Goal: Information Seeking & Learning: Check status

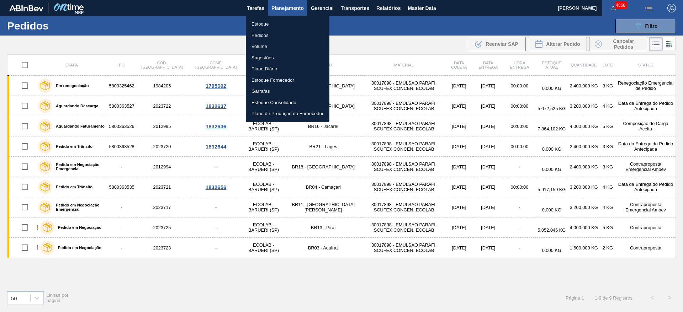
drag, startPoint x: 0, startPoint y: 0, endPoint x: 270, endPoint y: 17, distance: 270.2
click at [265, 20] on li "Estoque" at bounding box center [288, 24] width 84 height 11
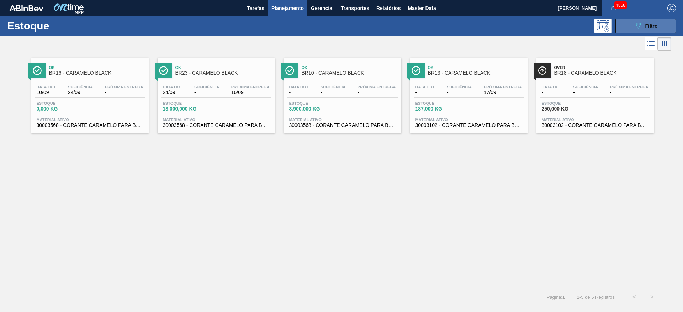
click at [658, 23] on button "089F7B8B-B2A5-4AFE-B5C0-19BA573D28AC Filtro" at bounding box center [645, 26] width 60 height 14
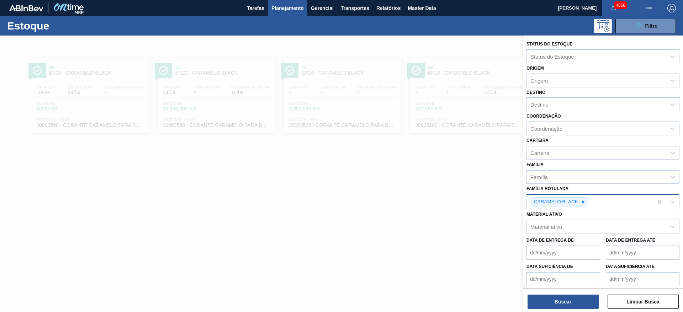
click at [587, 207] on div "CARAMELO BLACK" at bounding box center [590, 202] width 126 height 15
click at [583, 205] on div at bounding box center [583, 202] width 8 height 9
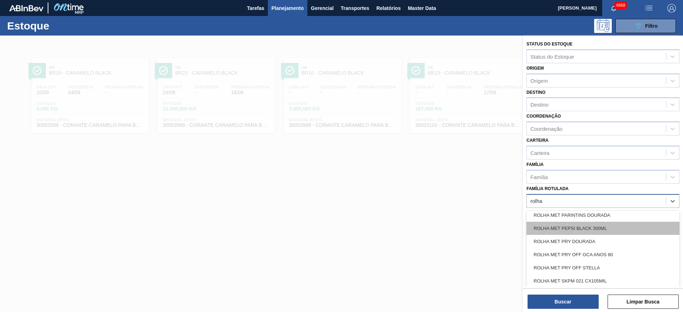
scroll to position [427, 0]
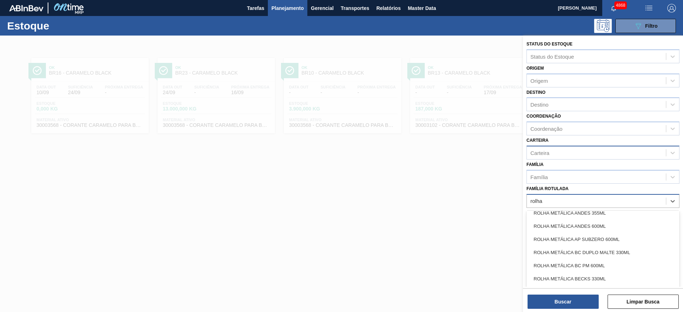
type Rotulada "rolha"
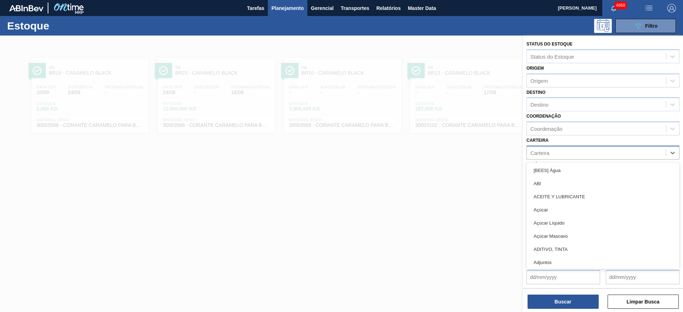
click at [578, 151] on div "Carteira" at bounding box center [596, 153] width 139 height 10
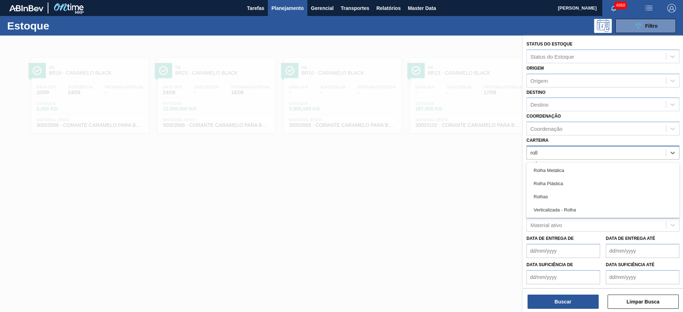
type input "rolha"
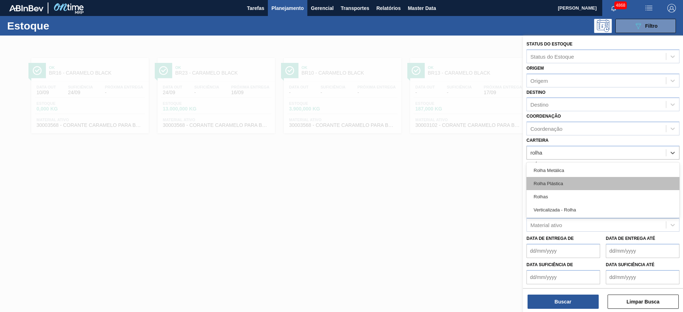
click at [561, 188] on div "Rolha Plástica" at bounding box center [603, 183] width 153 height 13
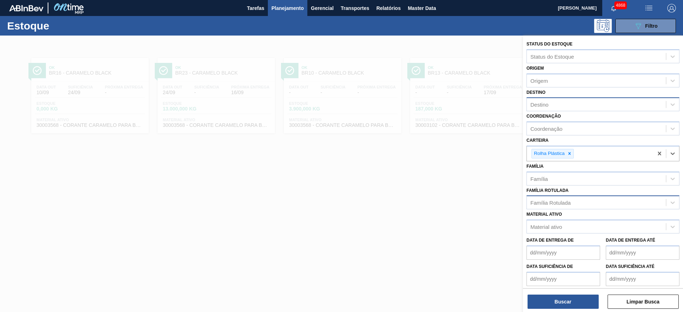
click at [590, 101] on div "Destino" at bounding box center [596, 105] width 139 height 10
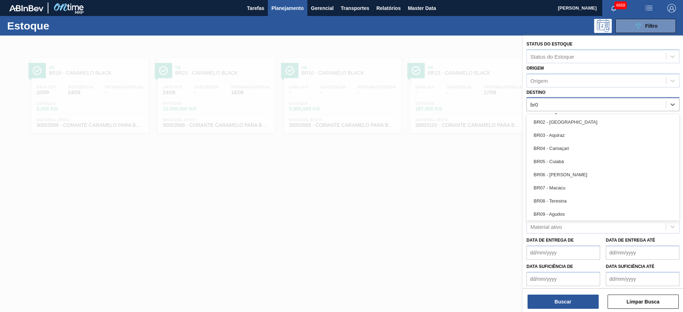
type input "br07"
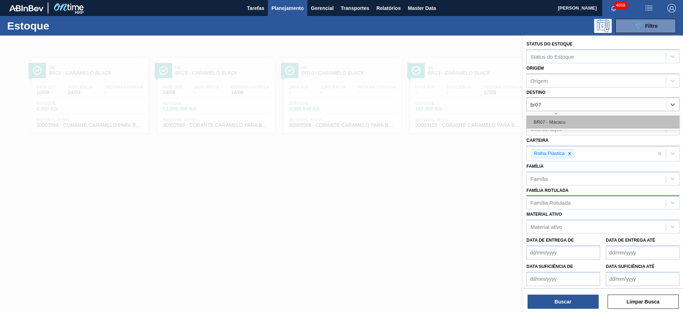
click at [577, 127] on div "BR07 - Macacu" at bounding box center [603, 122] width 153 height 13
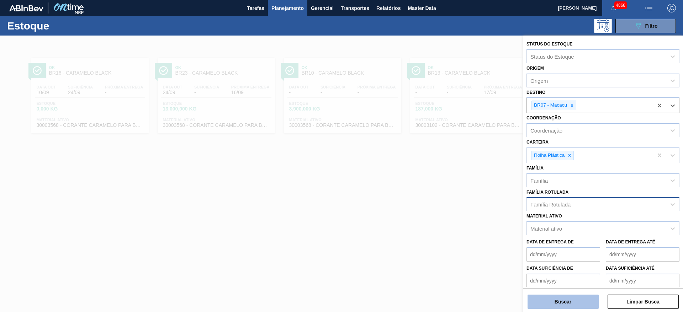
click at [565, 300] on button "Buscar" at bounding box center [563, 302] width 71 height 14
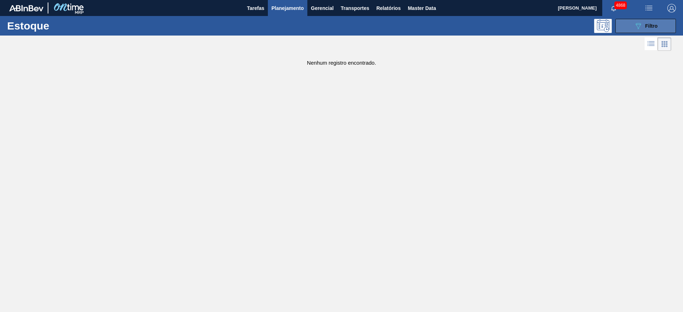
click at [653, 24] on span "Filtro" at bounding box center [651, 26] width 12 height 6
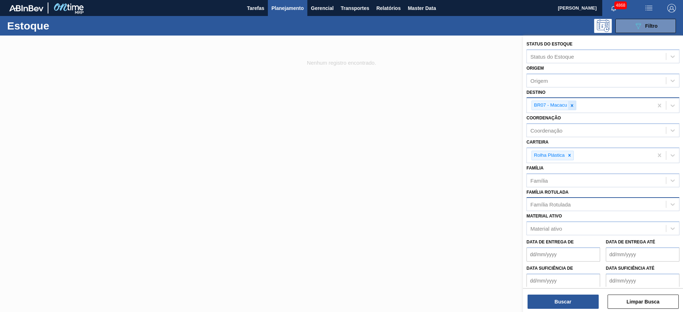
click at [573, 105] on icon at bounding box center [572, 105] width 2 height 2
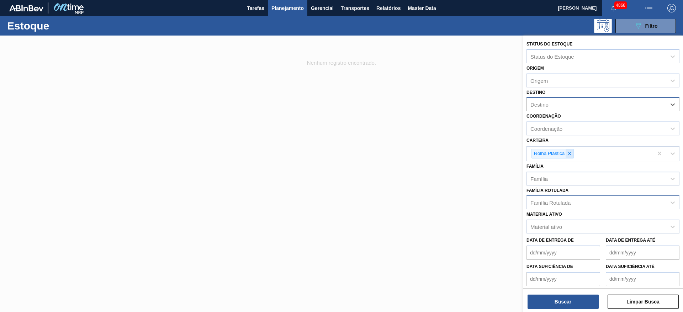
click at [570, 150] on div at bounding box center [570, 153] width 8 height 9
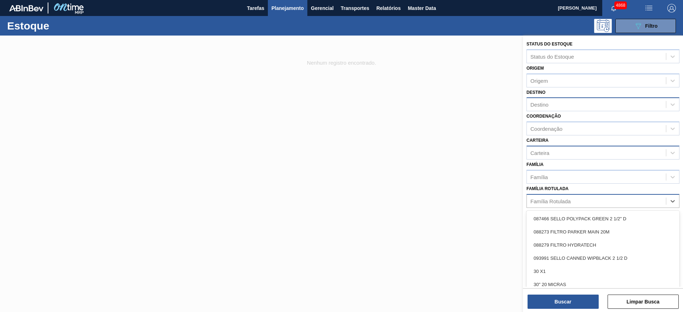
click at [556, 207] on div "Família Rotulada" at bounding box center [603, 201] width 153 height 14
type Rotulada "cara"
drag, startPoint x: 586, startPoint y: 268, endPoint x: 577, endPoint y: 285, distance: 18.9
click at [585, 268] on div "CARAMELO BLACK" at bounding box center [603, 271] width 153 height 13
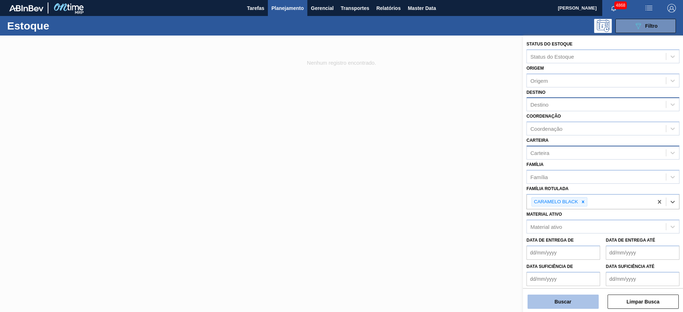
click at [569, 300] on button "Buscar" at bounding box center [563, 302] width 71 height 14
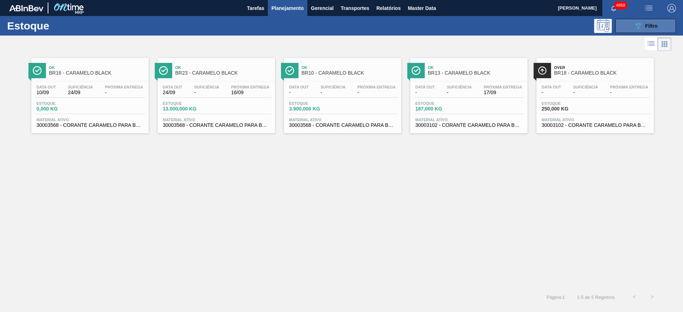
click at [659, 28] on button "089F7B8B-B2A5-4AFE-B5C0-19BA573D28AC Filtro" at bounding box center [645, 26] width 60 height 14
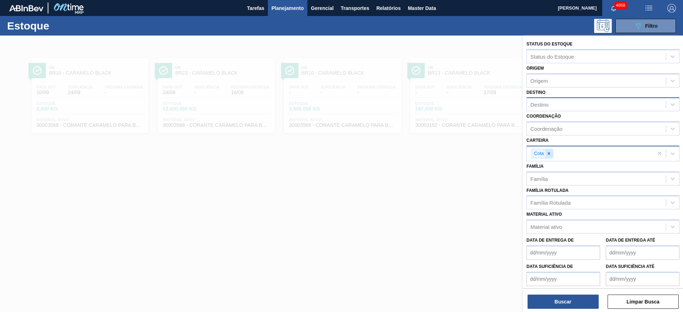
click at [551, 156] on div at bounding box center [549, 153] width 8 height 9
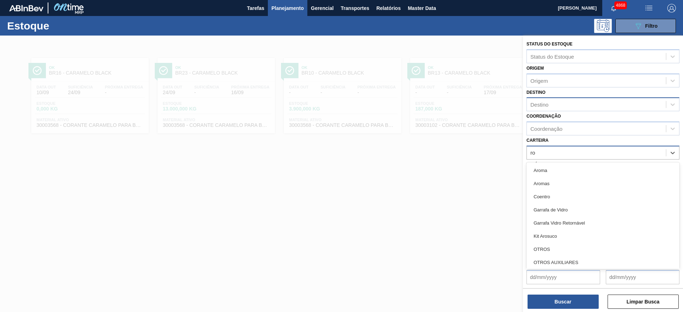
type input "rol"
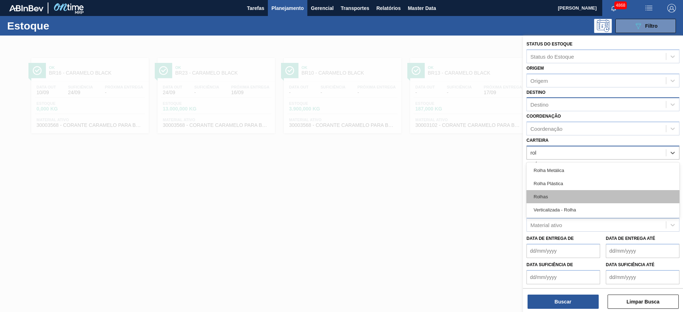
drag, startPoint x: 543, startPoint y: 189, endPoint x: 541, endPoint y: 196, distance: 7.2
click at [541, 196] on div "Rolha Metálica Rolha Plástica Rolhas Verticalizada - Rolha" at bounding box center [603, 191] width 153 height 56
click at [541, 196] on div "Rolhas" at bounding box center [603, 196] width 153 height 13
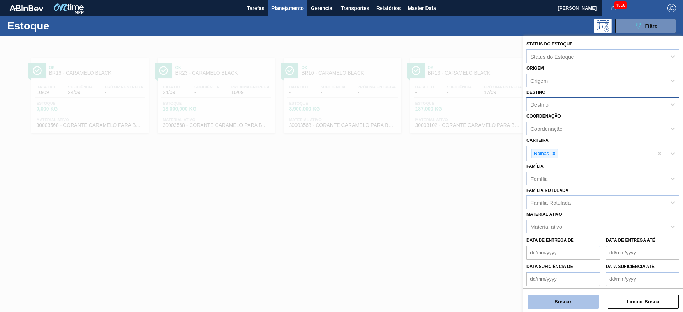
click at [580, 306] on button "Buscar" at bounding box center [563, 302] width 71 height 14
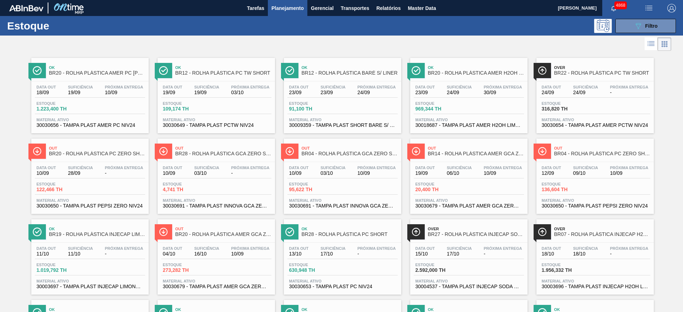
click at [223, 104] on div "Estoque 109,174 TH" at bounding box center [216, 107] width 110 height 13
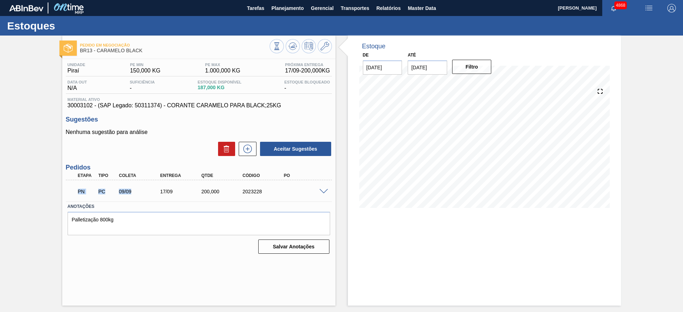
drag, startPoint x: 69, startPoint y: 192, endPoint x: 139, endPoint y: 190, distance: 69.7
click at [139, 190] on div "PN PC 09/09 17/09 200,000 2023228" at bounding box center [199, 191] width 266 height 18
click at [326, 191] on span at bounding box center [323, 191] width 9 height 5
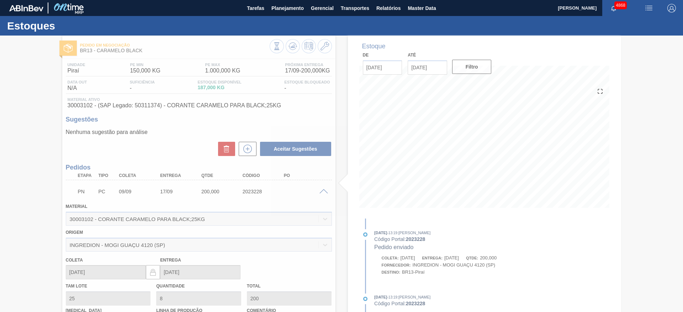
click at [326, 191] on div at bounding box center [341, 174] width 683 height 277
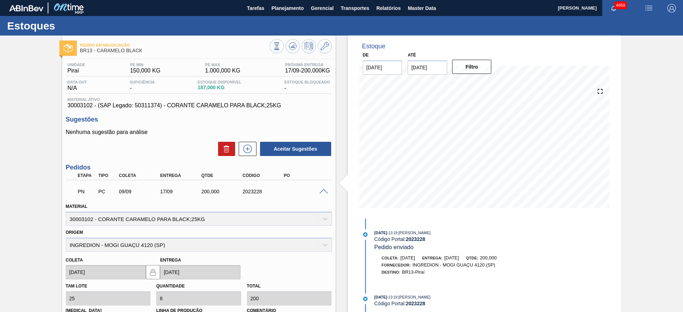
click at [323, 185] on div "PN PC 09/09 17/09 200,000 2023228" at bounding box center [199, 191] width 266 height 18
click at [326, 191] on span at bounding box center [323, 191] width 9 height 5
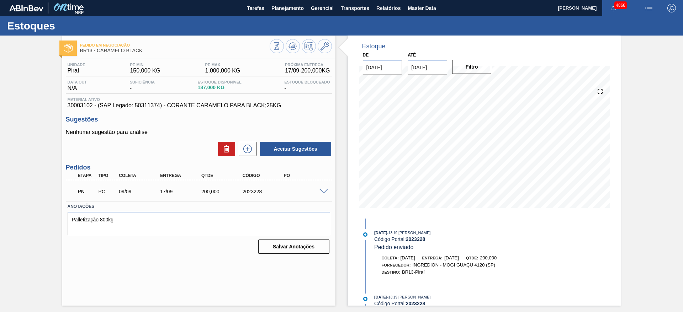
click at [274, 273] on div "Pedido em Negociação BR13 - CARAMELO BLACK Unidade Piraí PE MIN 150,000 KG PE M…" at bounding box center [198, 171] width 273 height 270
drag, startPoint x: 194, startPoint y: 89, endPoint x: 243, endPoint y: 93, distance: 49.6
click at [243, 93] on div "Data out N/A Suficiência - Estoque Disponível 187,000 KG Estoque Bloqueado -" at bounding box center [199, 87] width 266 height 14
click at [209, 252] on div "Salvar Anotações" at bounding box center [199, 247] width 263 height 16
drag, startPoint x: 116, startPoint y: 192, endPoint x: 142, endPoint y: 192, distance: 25.6
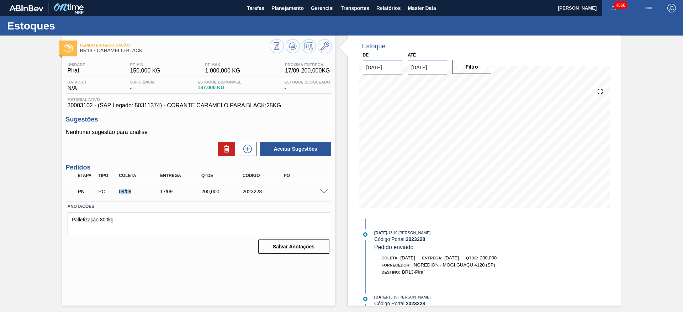
click at [142, 192] on div "09/09" at bounding box center [134, 192] width 41 height 6
drag, startPoint x: 78, startPoint y: 190, endPoint x: 92, endPoint y: 194, distance: 14.4
click at [92, 194] on p "PN" at bounding box center [87, 192] width 18 height 6
click at [112, 259] on div "Pedido em Negociação BR13 - CARAMELO BLACK Unidade Piraí PE MIN 150,000 KG PE M…" at bounding box center [198, 171] width 273 height 270
drag, startPoint x: 190, startPoint y: 89, endPoint x: 224, endPoint y: 90, distance: 34.2
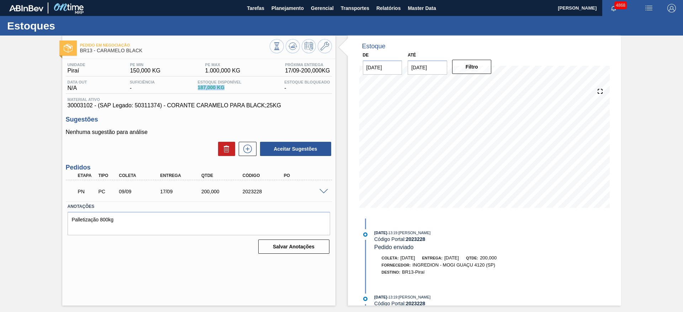
click at [224, 90] on div "Data out N/A Suficiência - Estoque Disponível 187,000 KG Estoque Bloqueado -" at bounding box center [199, 87] width 266 height 14
click at [324, 192] on span at bounding box center [323, 191] width 9 height 5
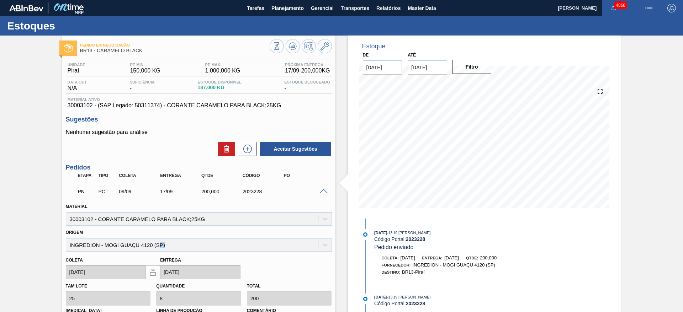
drag, startPoint x: 158, startPoint y: 247, endPoint x: 156, endPoint y: 242, distance: 5.3
click at [167, 242] on div "Origem INGREDION - MOGI GUAÇU 4120 (SP)" at bounding box center [199, 240] width 266 height 24
click at [0, 202] on div "Pedido em Negociação BR13 - CARAMELO BLACK Unidade Piraí PE MIN 150,000 KG PE M…" at bounding box center [341, 234] width 683 height 397
click at [673, 73] on div "Pedido em Negociação BR13 - CARAMELO BLACK Unidade Piraí PE MIN 150,000 KG PE M…" at bounding box center [341, 234] width 683 height 397
click at [280, 11] on span "Planejamento" at bounding box center [287, 8] width 32 height 9
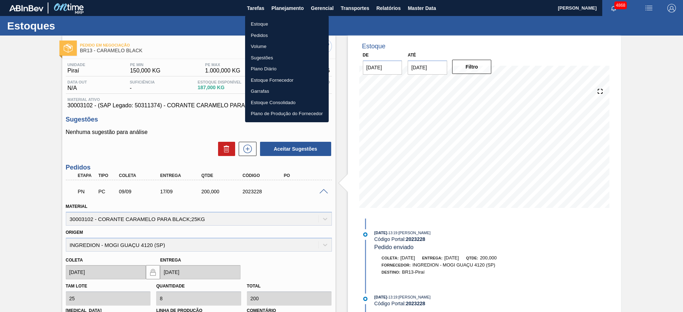
click at [276, 23] on li "Estoque" at bounding box center [287, 24] width 84 height 11
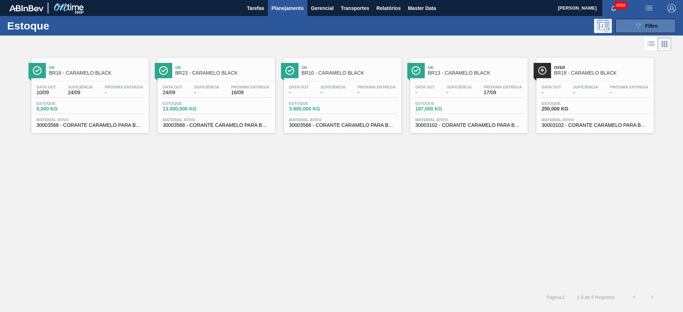
click at [663, 26] on button "089F7B8B-B2A5-4AFE-B5C0-19BA573D28AC Filtro" at bounding box center [645, 26] width 60 height 14
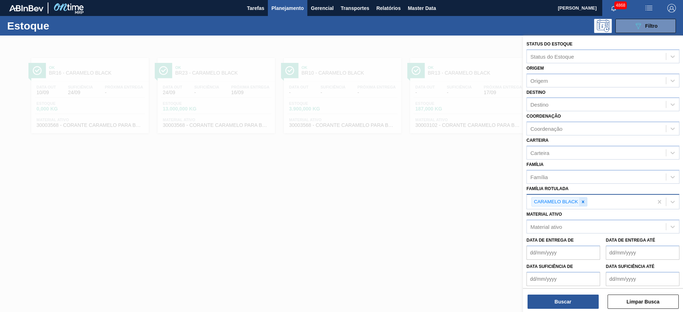
click at [586, 205] on div at bounding box center [583, 202] width 8 height 9
type Rotulada "c"
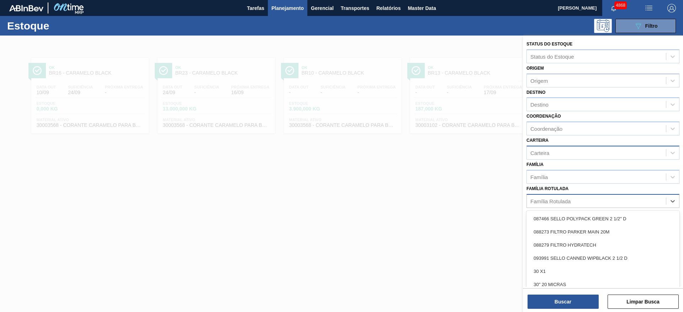
click at [562, 151] on div "Carteira" at bounding box center [596, 153] width 139 height 10
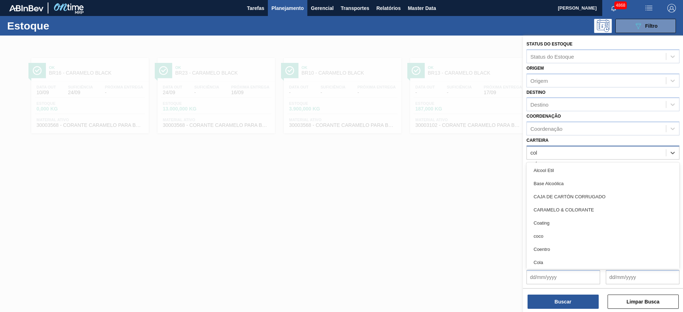
type input "cola"
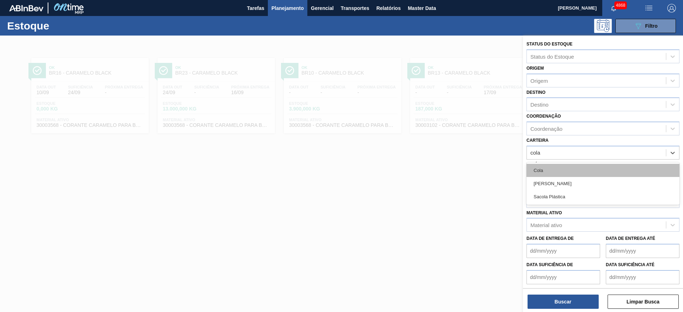
click at [586, 170] on div "Cola" at bounding box center [603, 170] width 153 height 13
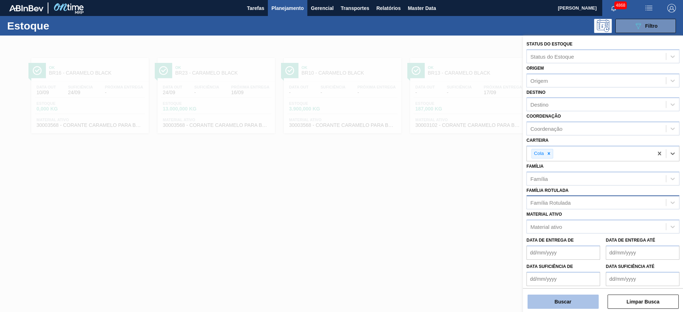
click at [579, 300] on button "Buscar" at bounding box center [563, 302] width 71 height 14
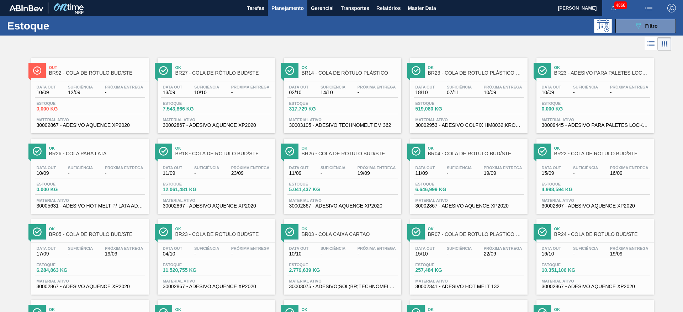
click at [210, 113] on div "Estoque 7.543,866 KG" at bounding box center [216, 107] width 110 height 13
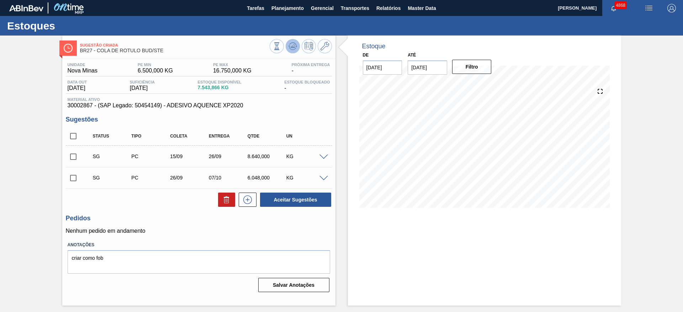
click at [294, 42] on icon at bounding box center [293, 46] width 9 height 9
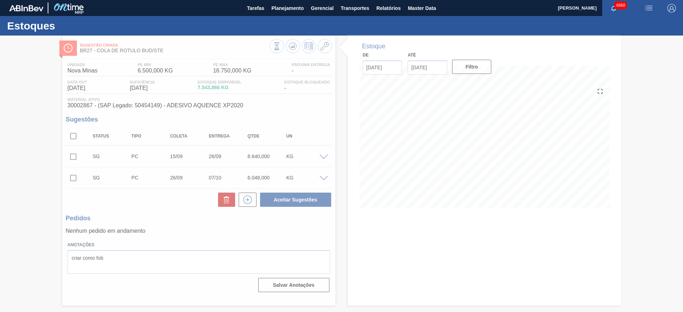
click at [248, 42] on div at bounding box center [341, 174] width 683 height 277
drag, startPoint x: 248, startPoint y: 42, endPoint x: 263, endPoint y: 40, distance: 15.1
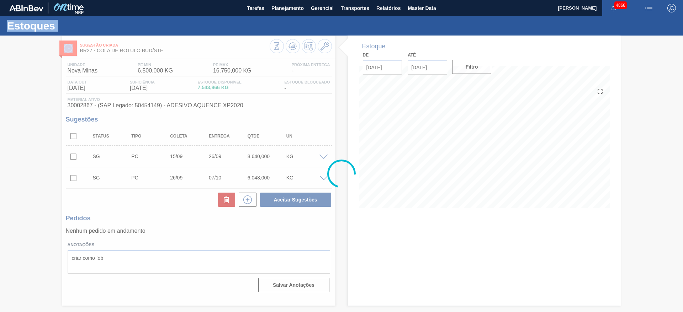
click at [259, 40] on div at bounding box center [341, 174] width 683 height 277
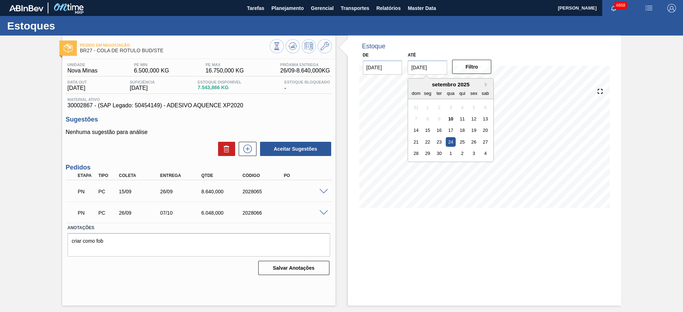
click at [438, 66] on input "[DATE]" at bounding box center [427, 67] width 39 height 14
click at [487, 82] on button "Next Month" at bounding box center [487, 84] width 5 height 5
click at [460, 153] on div "30" at bounding box center [463, 154] width 10 height 10
type input "[DATE]"
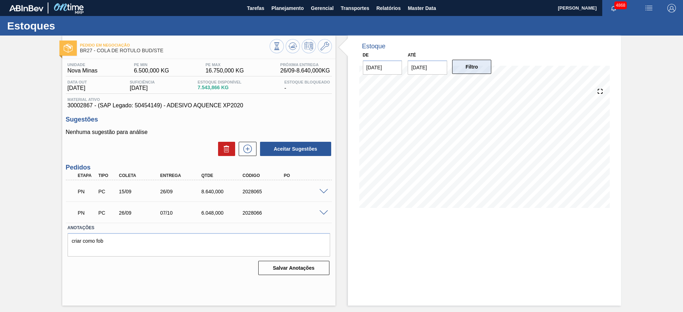
click at [465, 72] on button "Filtro" at bounding box center [471, 67] width 39 height 14
click at [297, 46] on button at bounding box center [293, 46] width 14 height 14
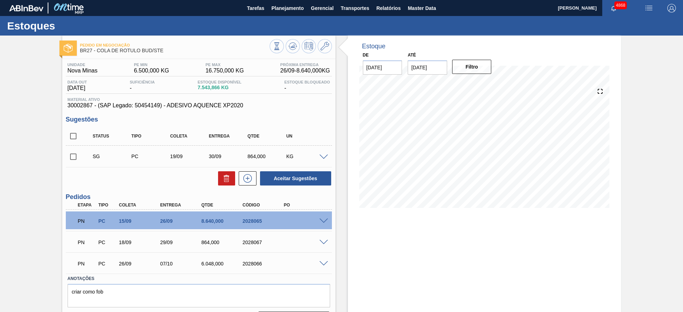
click at [72, 155] on input "checkbox" at bounding box center [73, 156] width 15 height 15
click at [225, 179] on icon at bounding box center [226, 178] width 9 height 9
checkbox input "false"
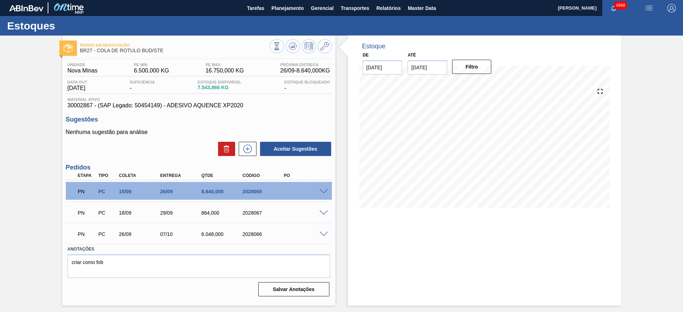
click at [323, 190] on span at bounding box center [323, 191] width 9 height 5
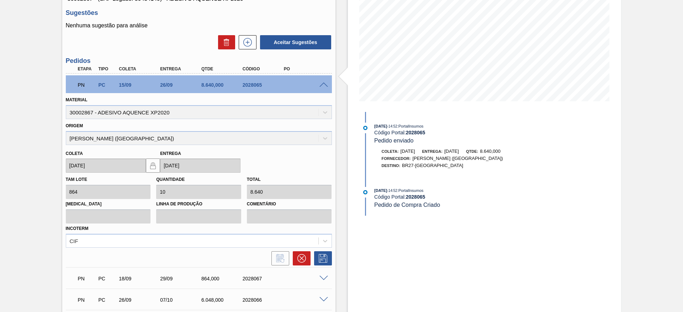
scroll to position [160, 0]
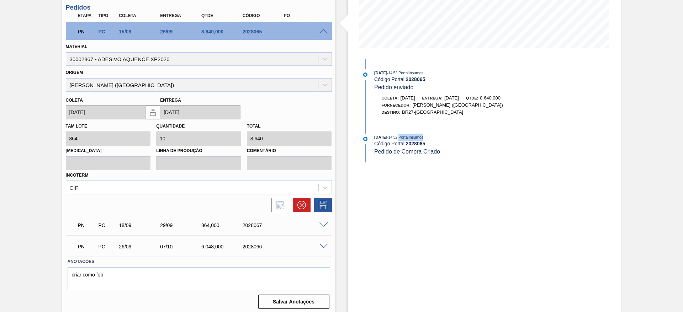
drag, startPoint x: 409, startPoint y: 136, endPoint x: 434, endPoint y: 135, distance: 25.3
click at [434, 135] on div "[DATE] 14:52 : PortalInsumos" at bounding box center [458, 137] width 169 height 7
click at [391, 161] on div "[DATE] 14:52 : PortalInsumos Código Portal: 2028065 Pedido de Compra Criado" at bounding box center [451, 148] width 183 height 29
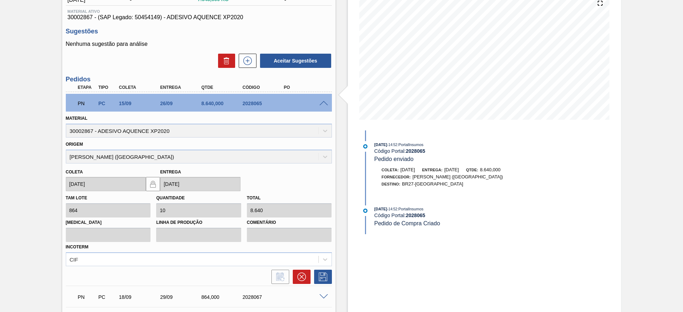
scroll to position [0, 0]
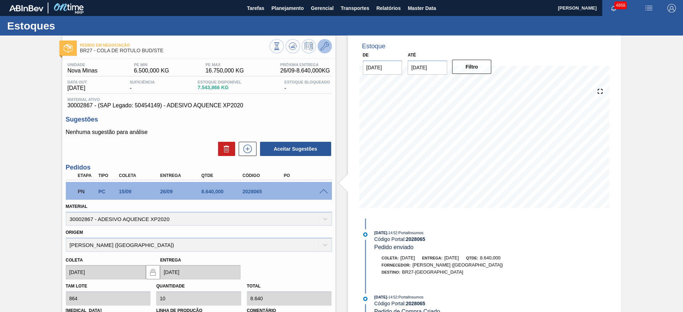
click at [324, 48] on icon at bounding box center [325, 46] width 9 height 9
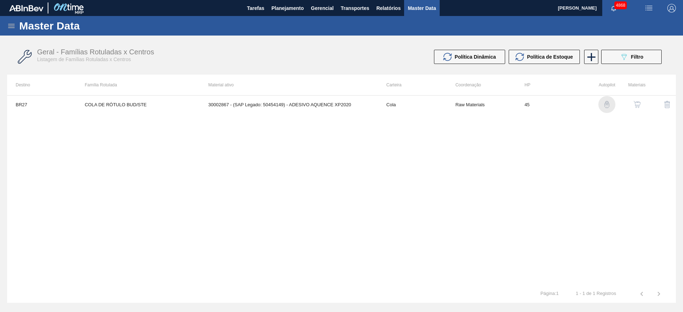
click at [608, 105] on img "button" at bounding box center [606, 104] width 7 height 7
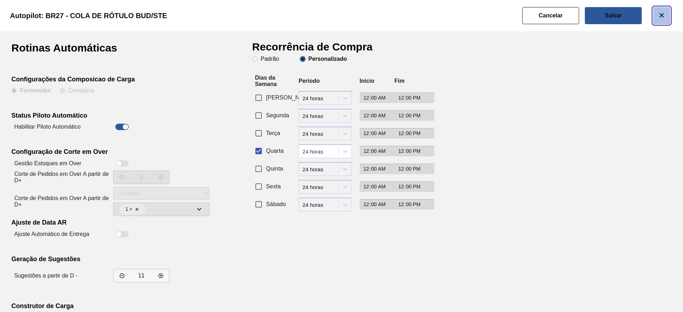
click at [662, 18] on icon "botão de ícone" at bounding box center [661, 15] width 9 height 9
